Goal: Task Accomplishment & Management: Manage account settings

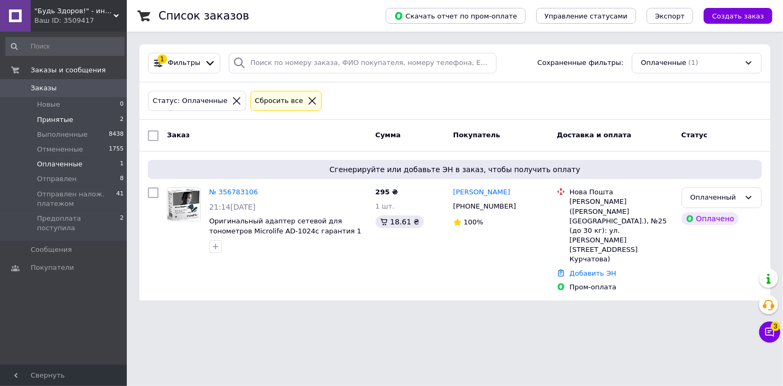
click at [47, 120] on span "Принятые" at bounding box center [55, 120] width 36 height 10
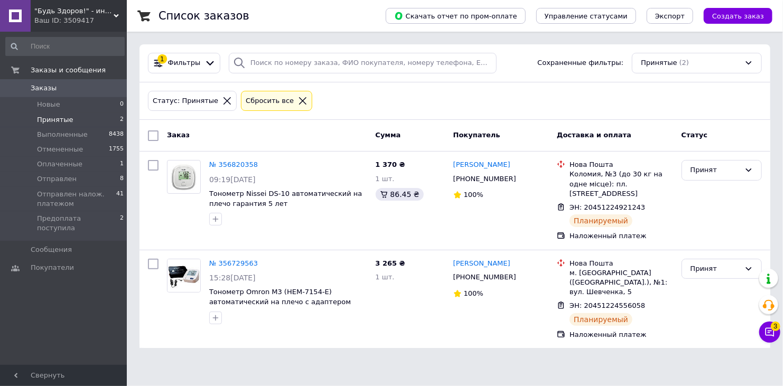
click at [116, 14] on icon at bounding box center [116, 15] width 5 height 5
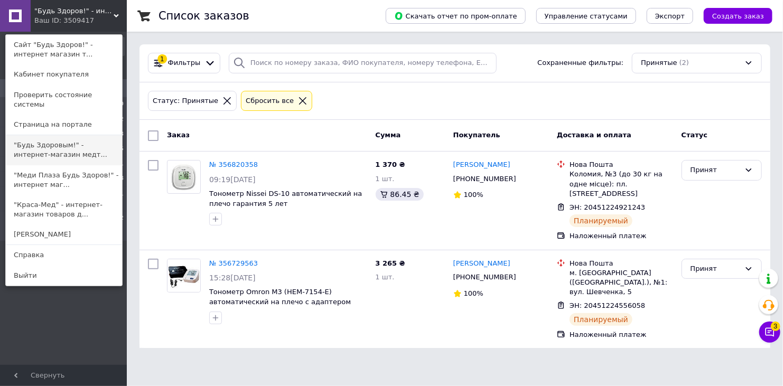
click at [42, 146] on link ""Будь Здоровым!" - интернет-магазин медт..." at bounding box center [64, 150] width 116 height 30
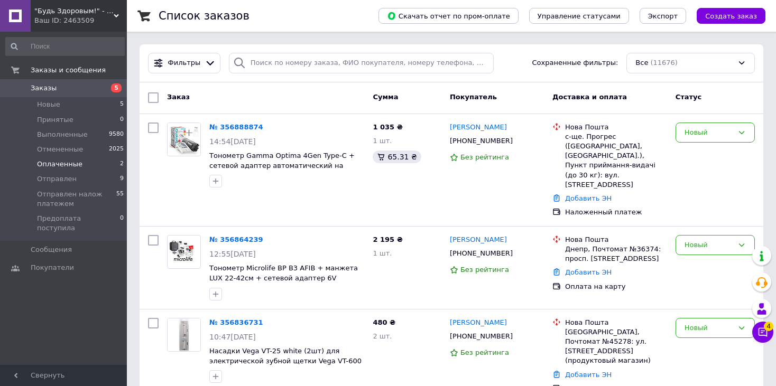
click at [52, 167] on span "Оплаченные" at bounding box center [59, 165] width 45 height 10
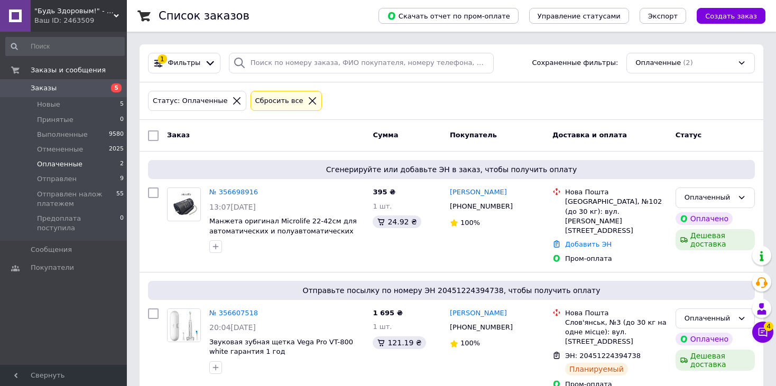
click at [115, 13] on icon at bounding box center [116, 15] width 5 height 5
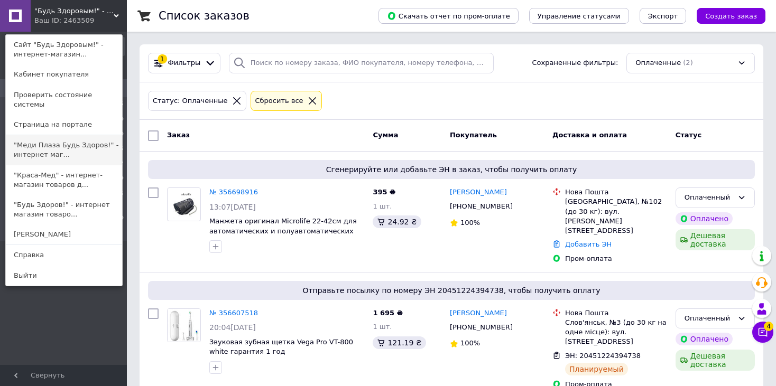
click at [46, 136] on link ""Меди Плаза Будь Здоров!" - интернет маг..." at bounding box center [64, 150] width 116 height 30
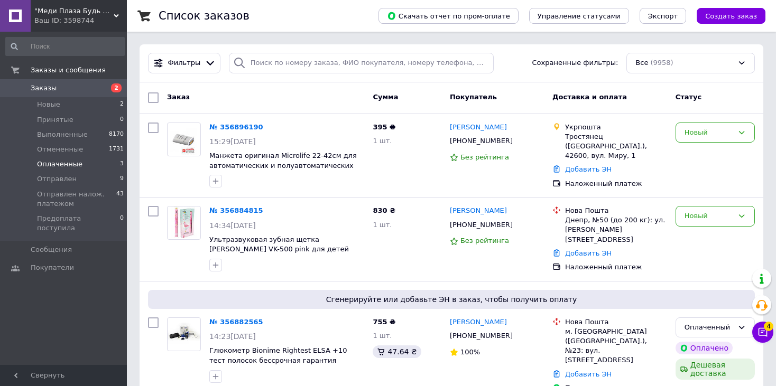
click at [52, 163] on span "Оплаченные" at bounding box center [59, 165] width 45 height 10
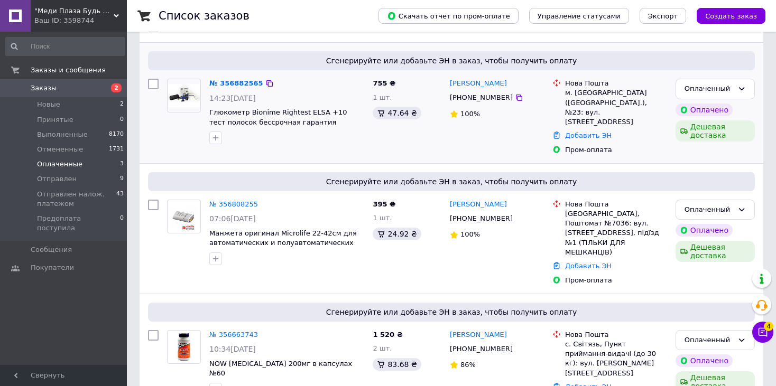
scroll to position [109, 0]
click at [116, 15] on icon at bounding box center [116, 15] width 5 height 5
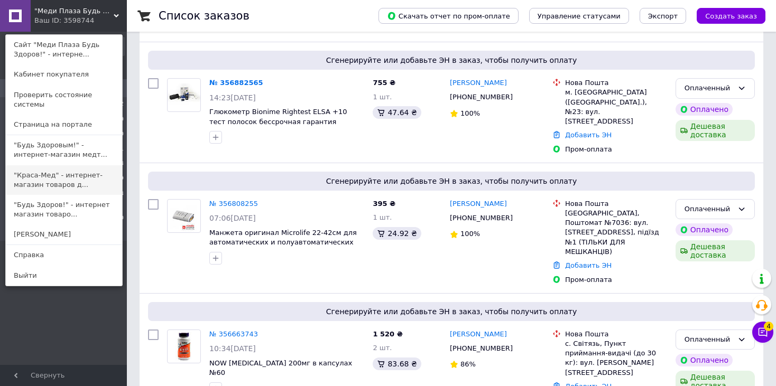
click at [49, 165] on link ""Краса-Мед" - интернет-магазин товаров д..." at bounding box center [64, 180] width 116 height 30
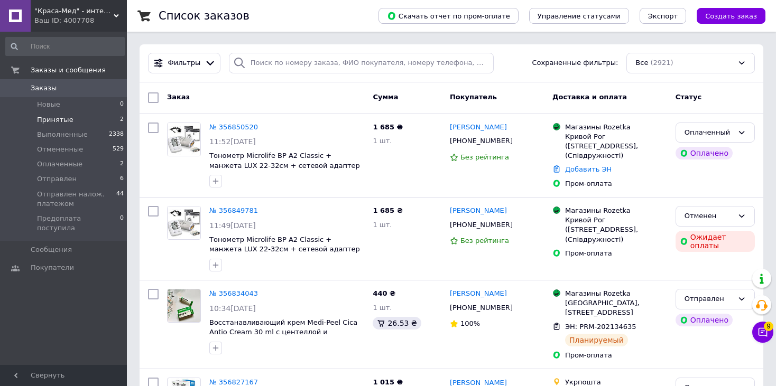
click at [47, 118] on span "Принятые" at bounding box center [55, 120] width 36 height 10
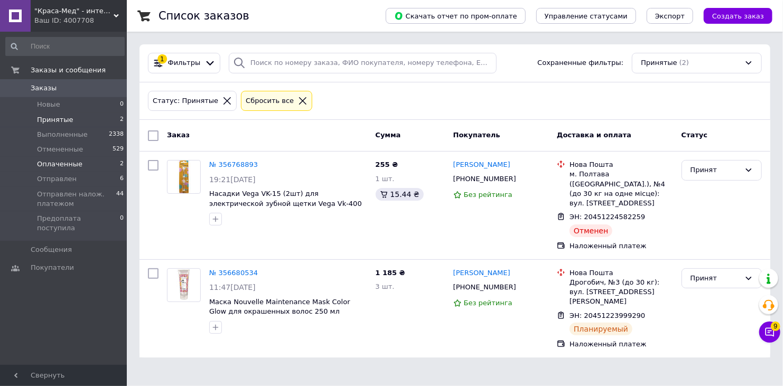
click at [50, 164] on span "Оплаченные" at bounding box center [59, 165] width 45 height 10
